Goal: Task Accomplishment & Management: Manage account settings

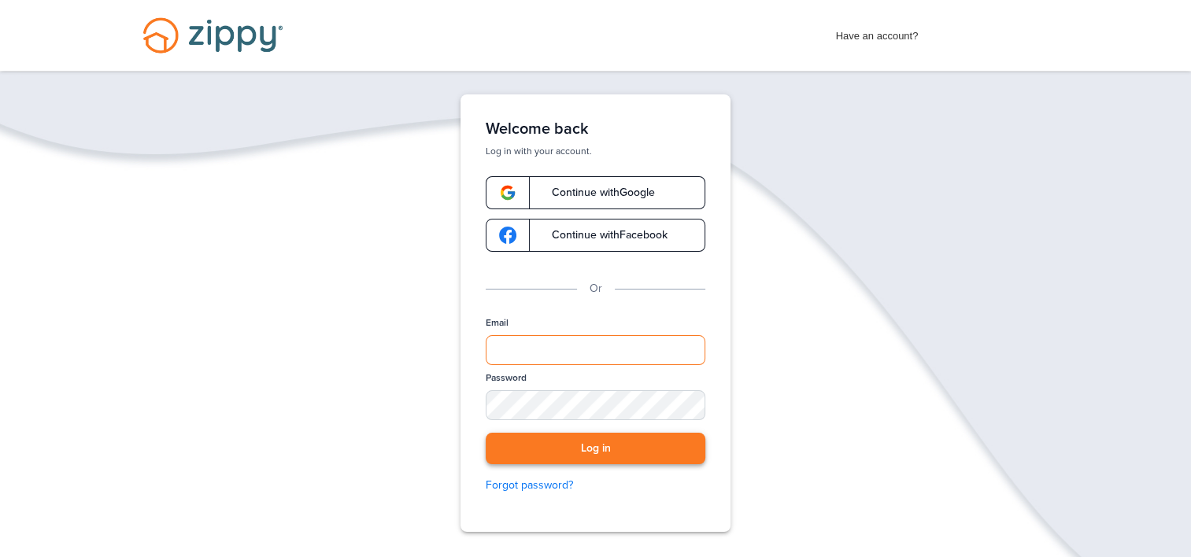
type input "**********"
click at [498, 424] on button "Log in" at bounding box center [596, 449] width 220 height 32
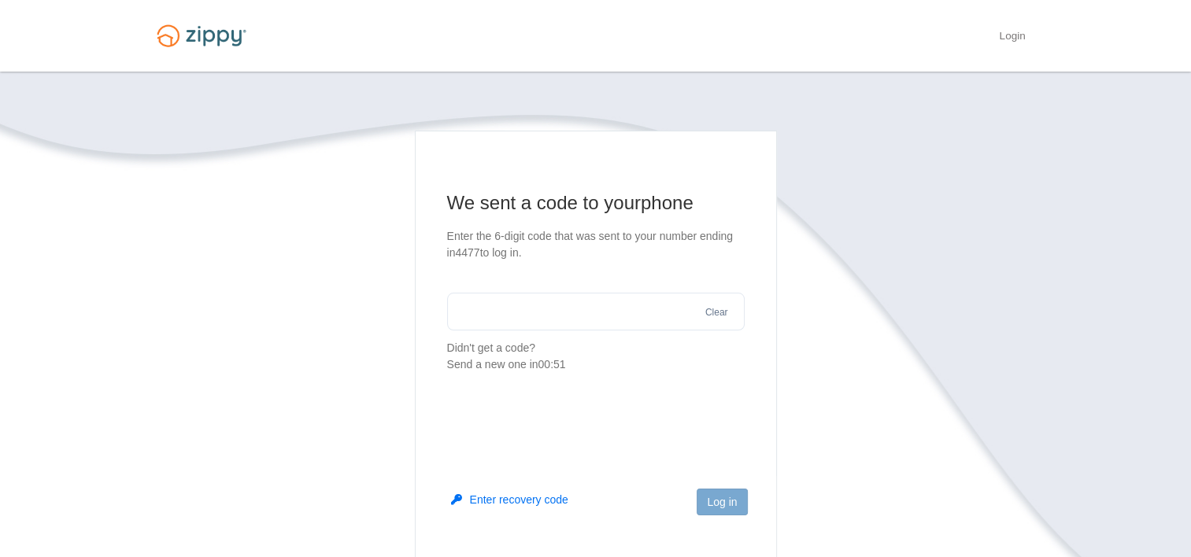
click at [576, 309] on input "text" at bounding box center [596, 312] width 298 height 38
type input "******"
drag, startPoint x: 702, startPoint y: 504, endPoint x: 701, endPoint y: 495, distance: 8.8
click at [703, 504] on button "Log in" at bounding box center [722, 502] width 50 height 27
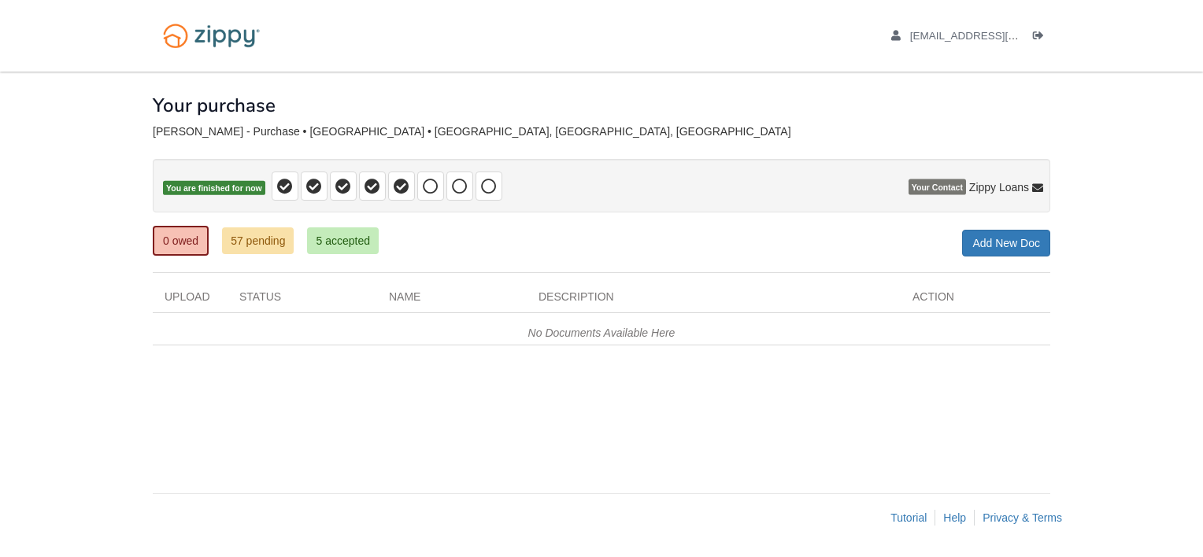
click at [993, 191] on span "Zippy Loans" at bounding box center [999, 188] width 60 height 16
click at [431, 183] on icon at bounding box center [431, 187] width 16 height 16
click at [934, 190] on span "Your Contact" at bounding box center [937, 188] width 57 height 16
click at [993, 190] on span "Zippy Loans" at bounding box center [999, 188] width 60 height 16
click at [431, 191] on icon at bounding box center [431, 187] width 16 height 16
